Goal: Information Seeking & Learning: Find specific fact

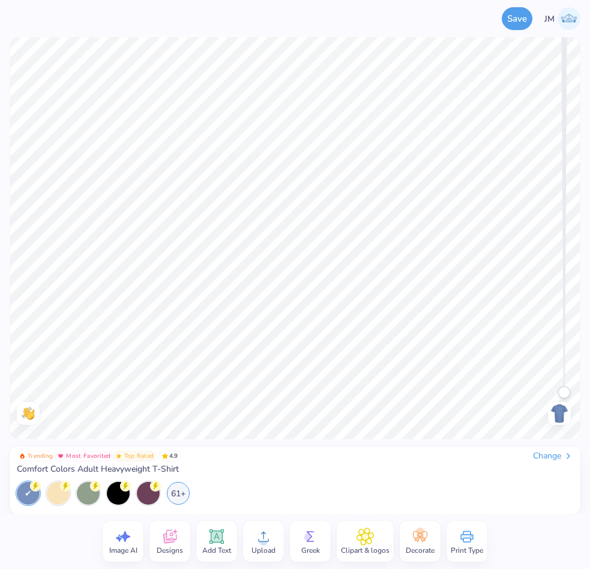
click at [170, 542] on icon at bounding box center [169, 537] width 13 height 14
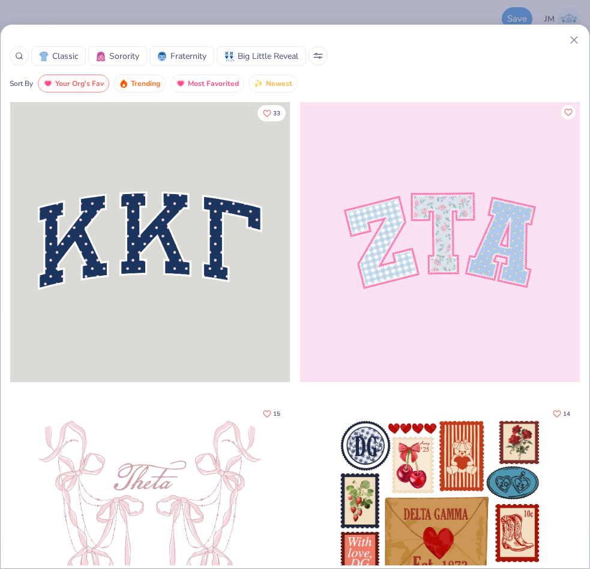
click at [19, 57] on icon at bounding box center [19, 56] width 8 height 8
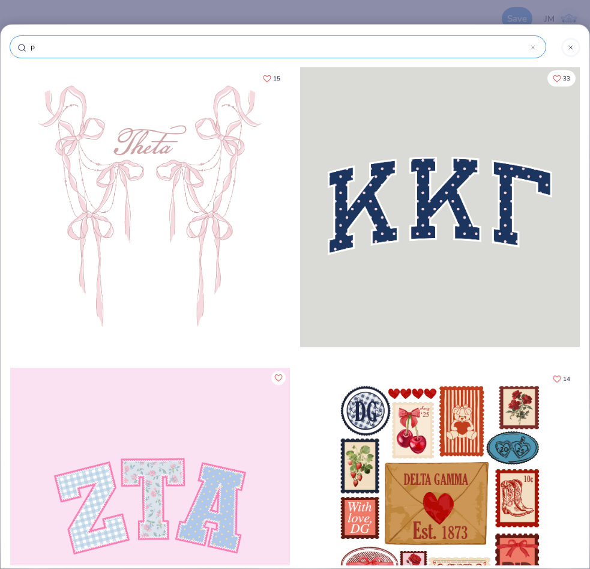
type input "pu"
type input "pum"
type input "pump"
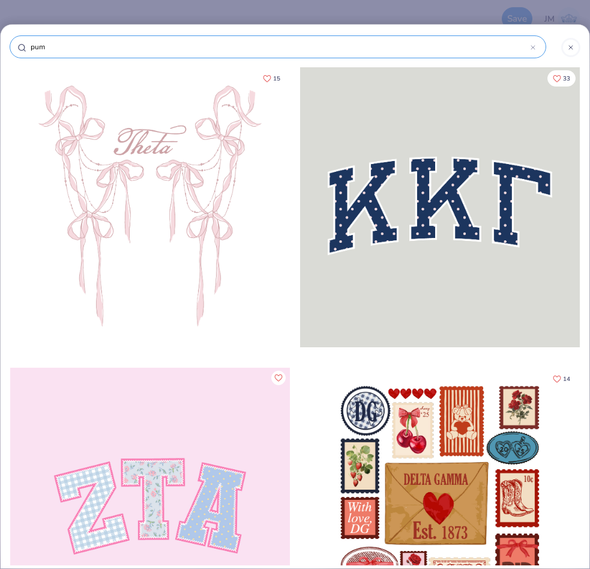
type input "pump"
type input "pumpk"
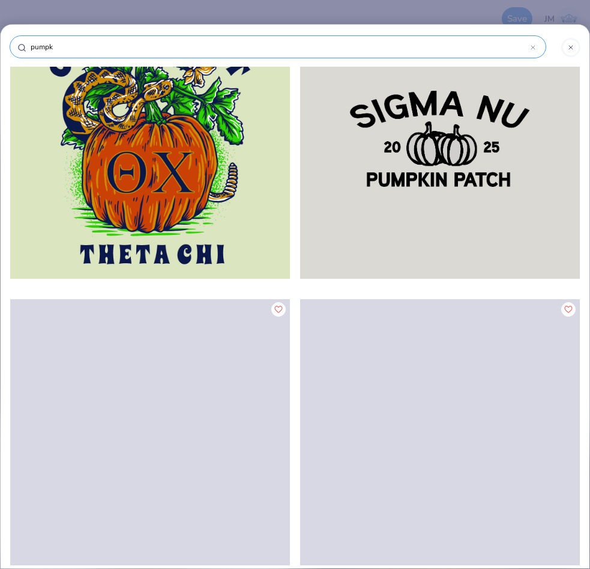
scroll to position [33, 0]
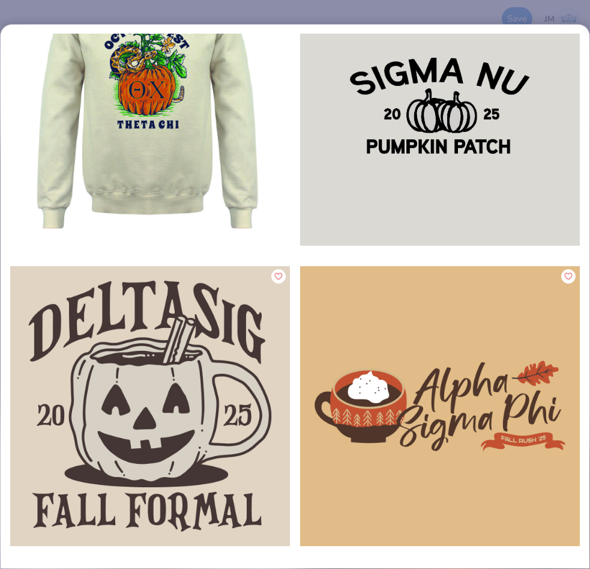
type input "pumpk"
